Goal: Information Seeking & Learning: Learn about a topic

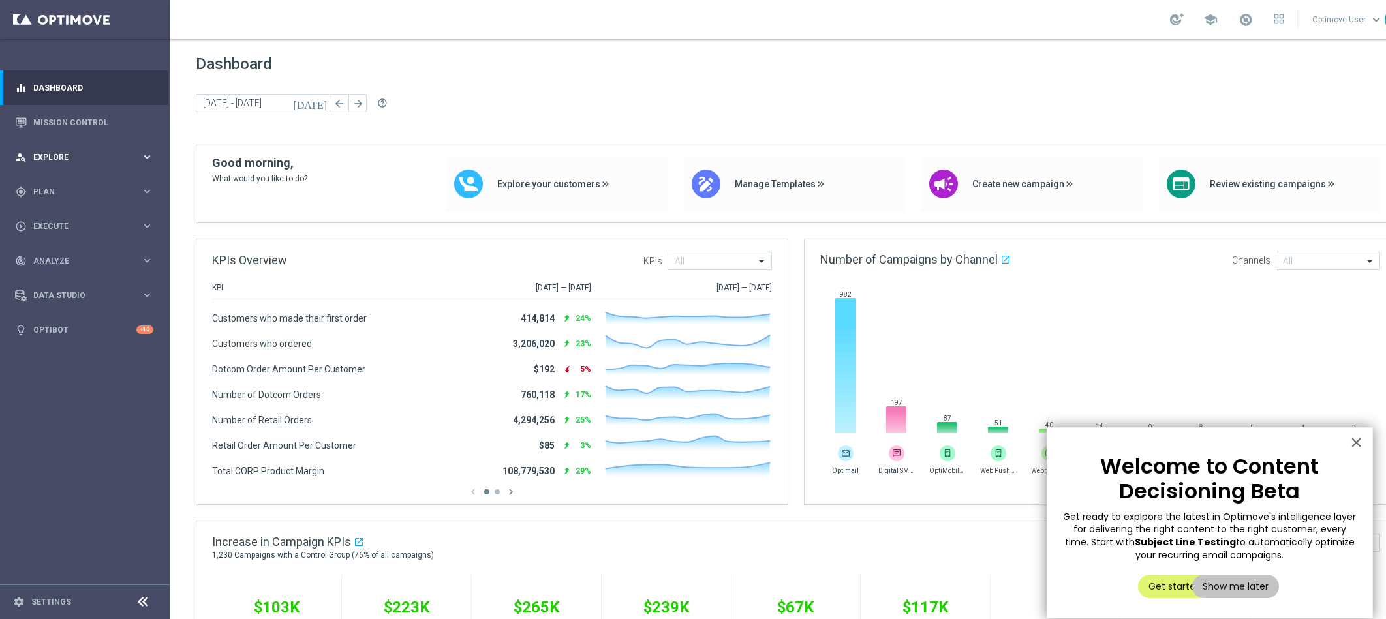
click at [93, 171] on div "person_search Explore keyboard_arrow_right" at bounding box center [84, 157] width 168 height 35
click at [101, 268] on div "Segmentation Explorer" at bounding box center [101, 263] width 134 height 20
click at [101, 265] on link "Segmentation Explorer" at bounding box center [85, 262] width 102 height 10
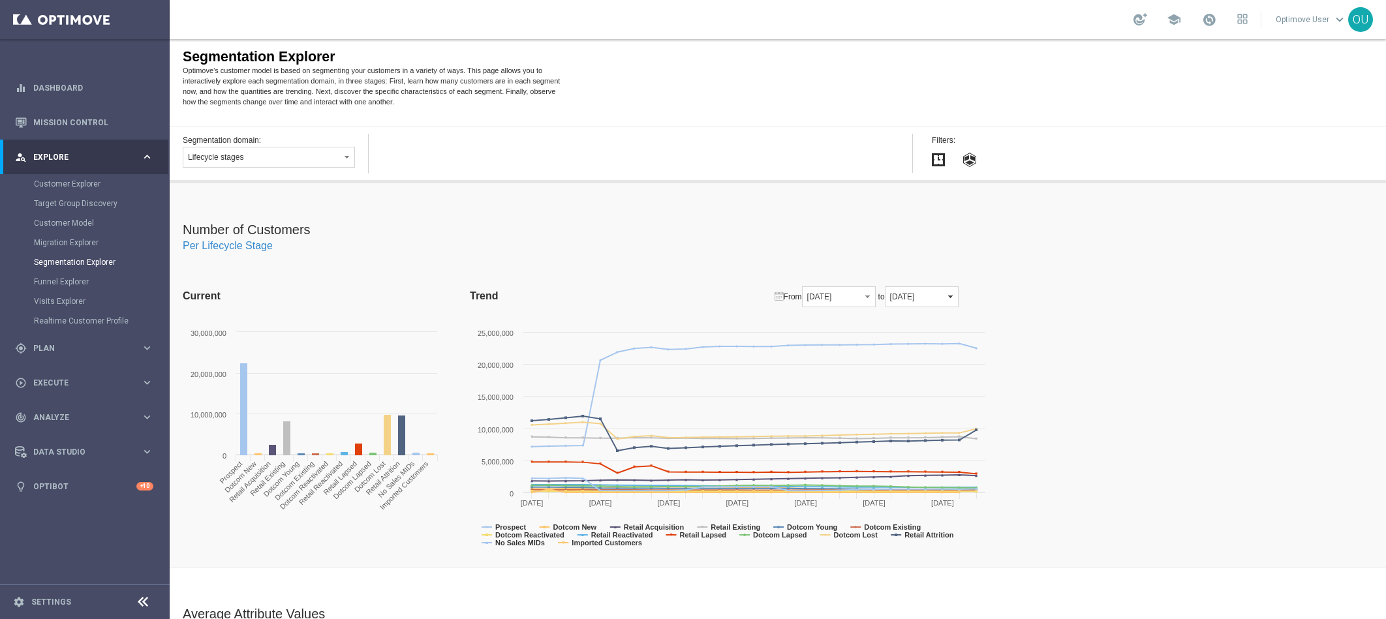
click at [956, 295] on span "button" at bounding box center [950, 297] width 10 height 10
click at [1107, 302] on div "Number of Customers Per Lifecycle Stage Current Created with Highcharts 4.0.4 0…" at bounding box center [778, 375] width 1217 height 384
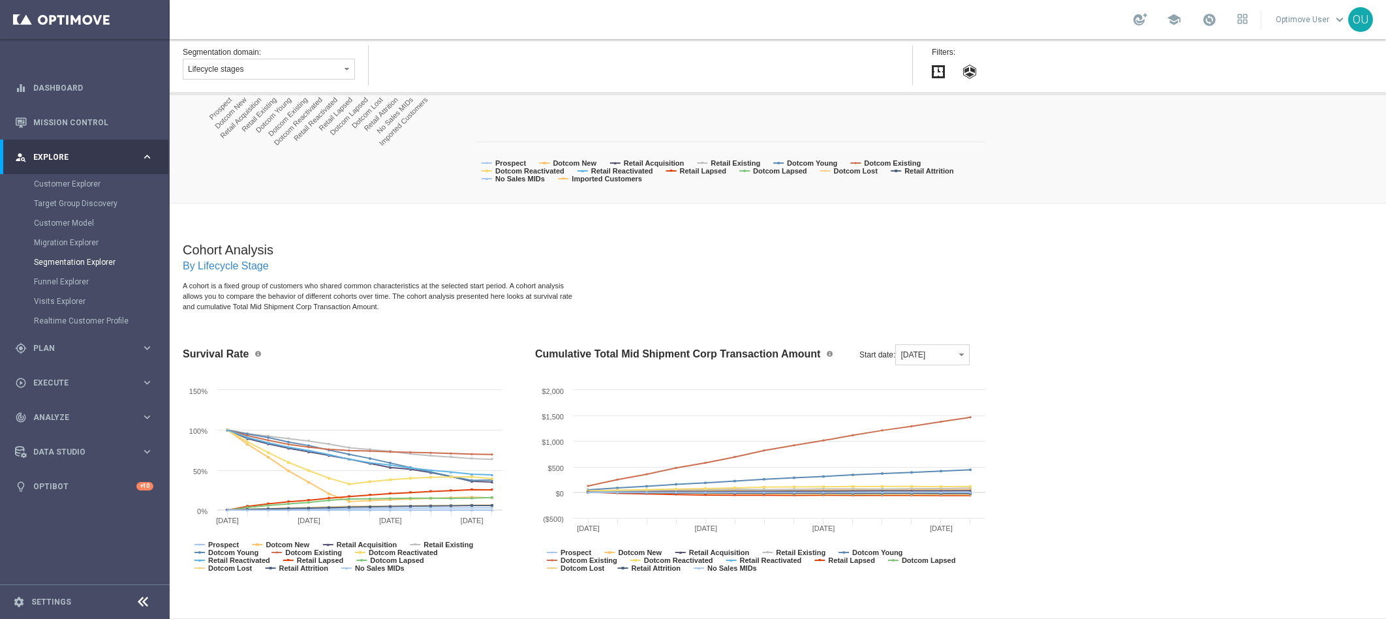
scroll to position [714, 0]
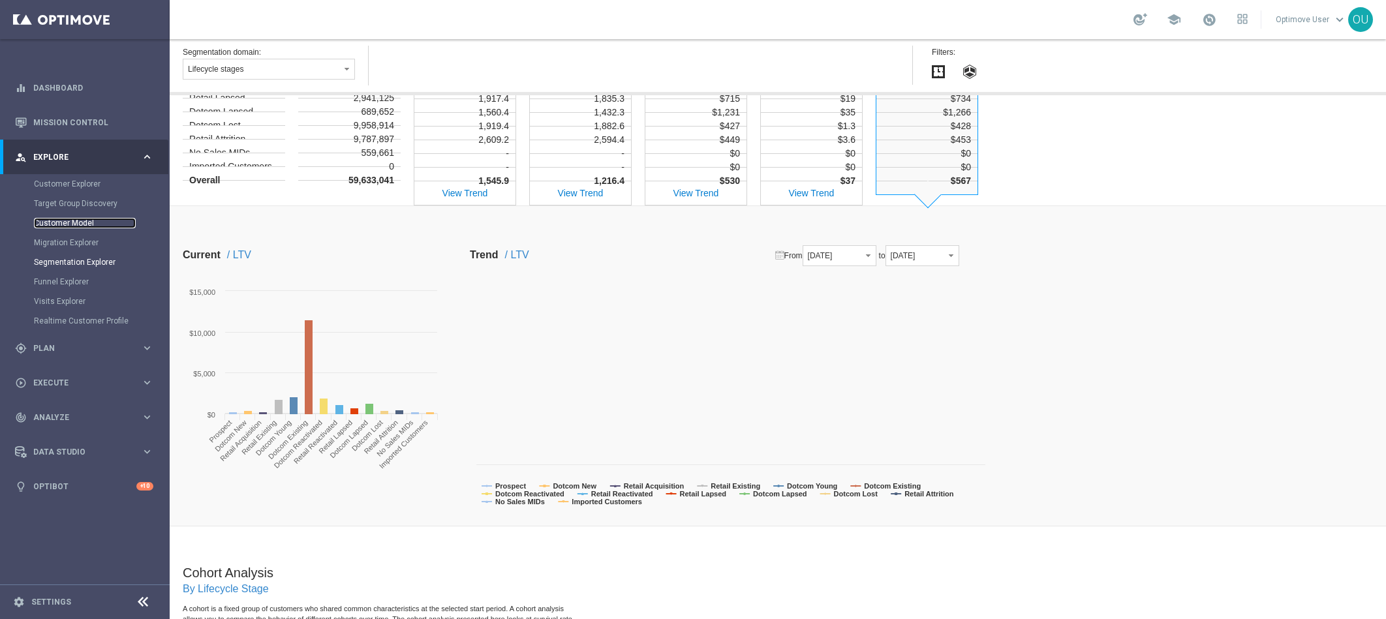
click at [77, 225] on link "Customer Model" at bounding box center [85, 223] width 102 height 10
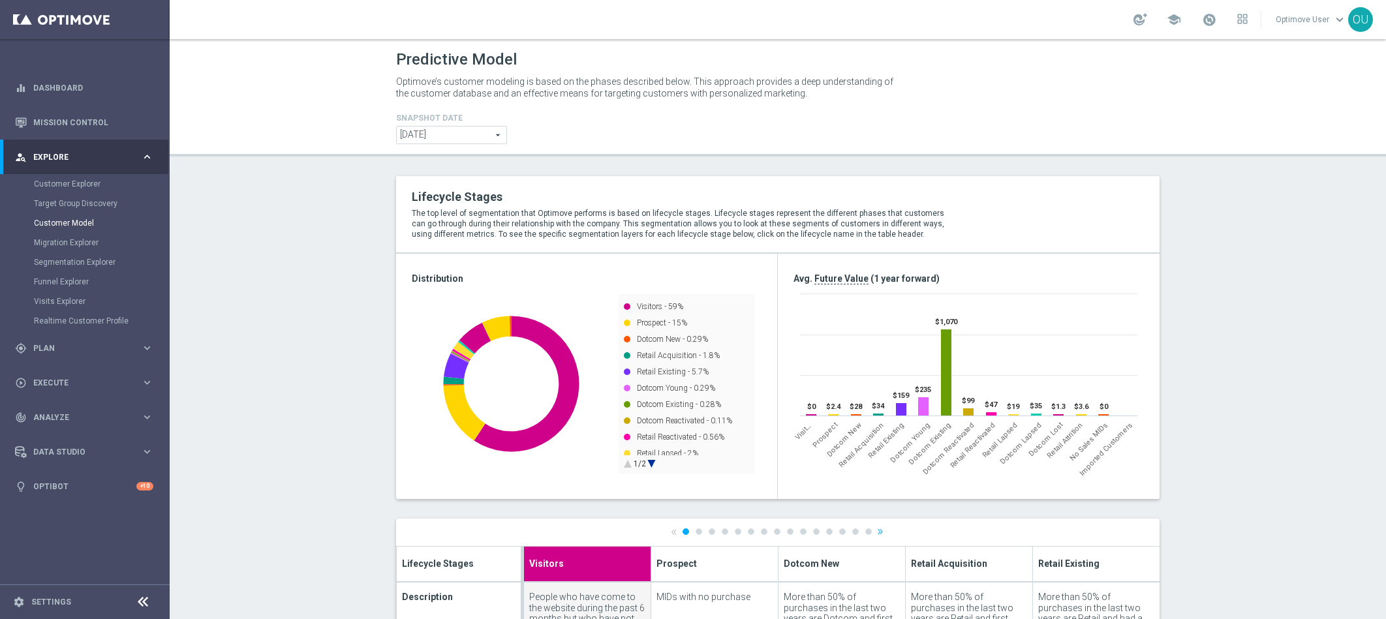
click at [432, 134] on span "2025-09-24" at bounding box center [452, 135] width 110 height 17
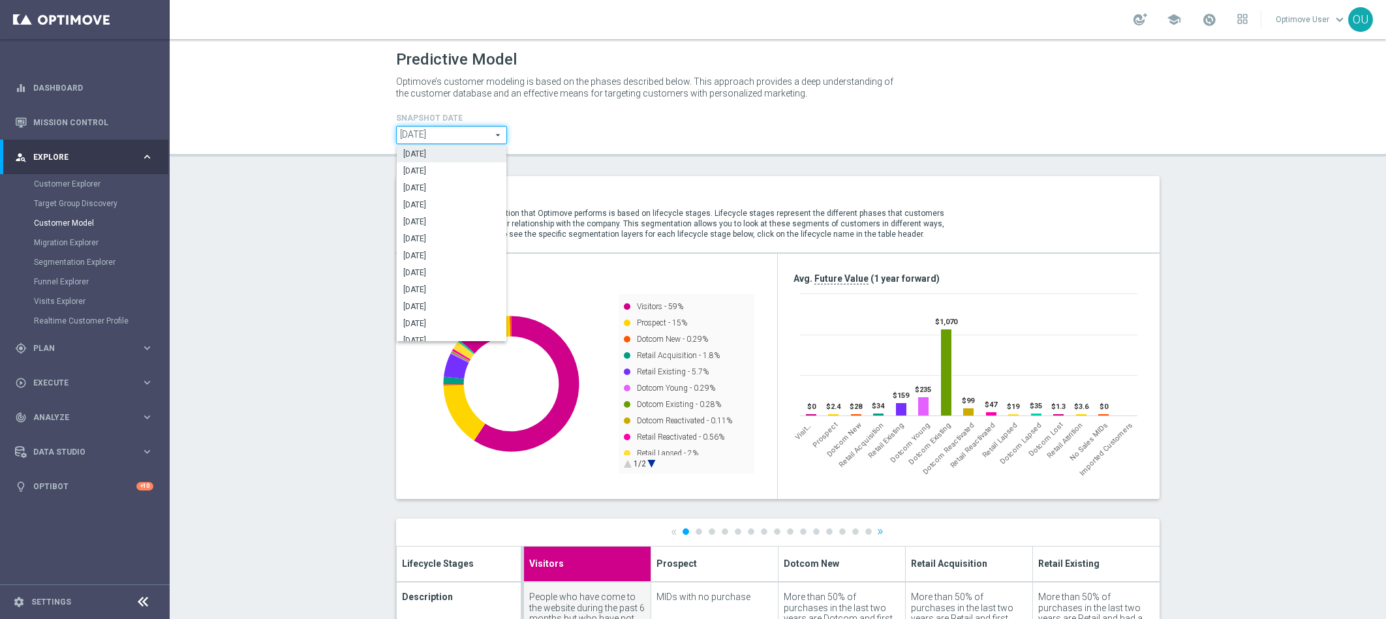
click at [433, 142] on span "2025-09-24" at bounding box center [452, 135] width 110 height 17
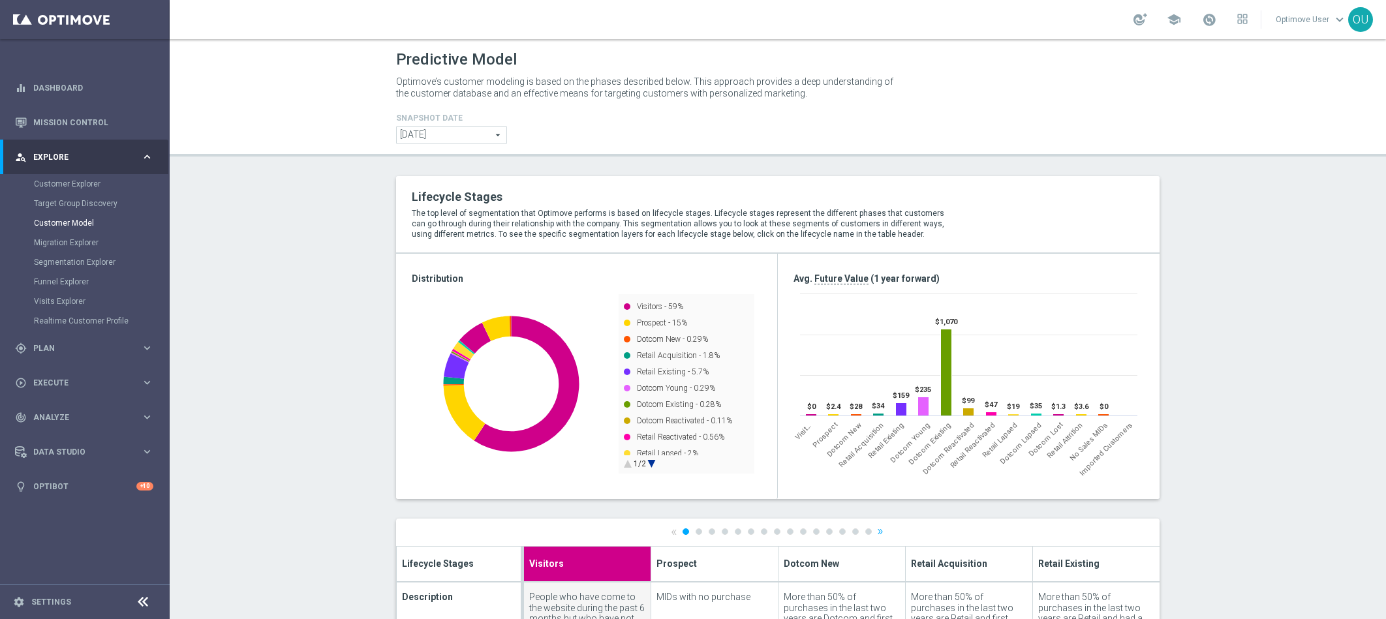
click at [436, 134] on span "2025-09-24" at bounding box center [452, 135] width 110 height 17
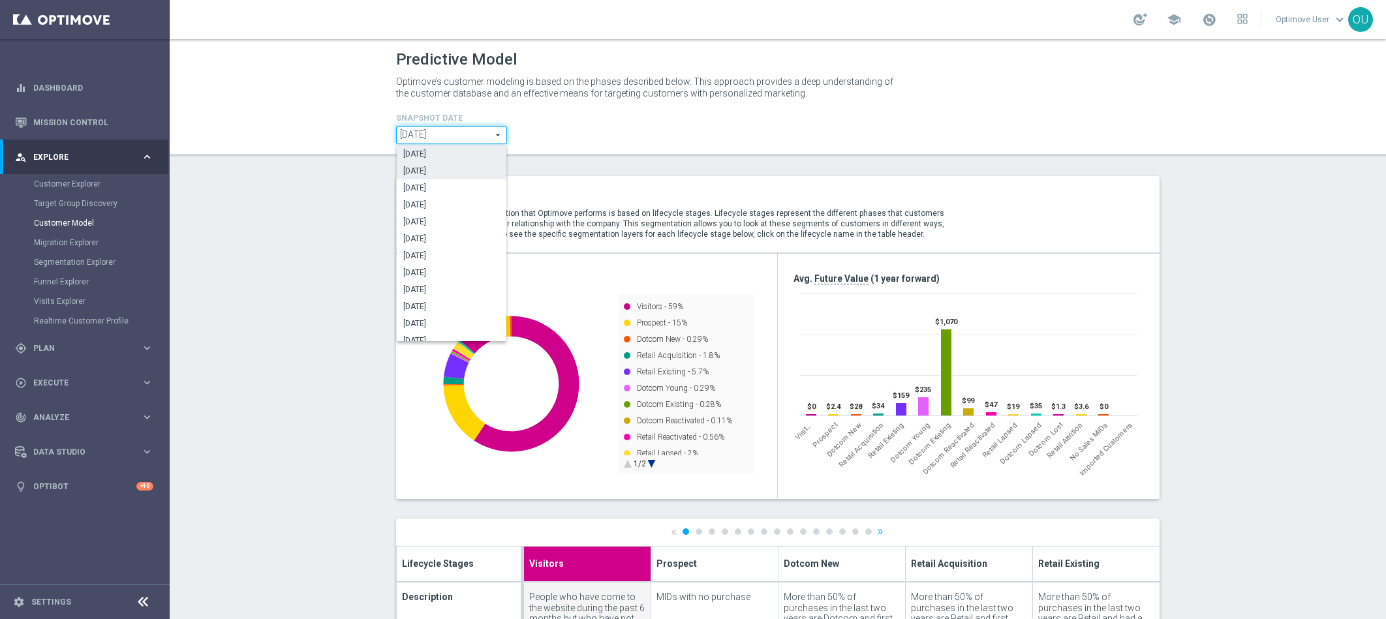
click at [432, 166] on span "2025-08-31" at bounding box center [451, 171] width 97 height 10
type input "2025-08-31"
